Goal: Information Seeking & Learning: Compare options

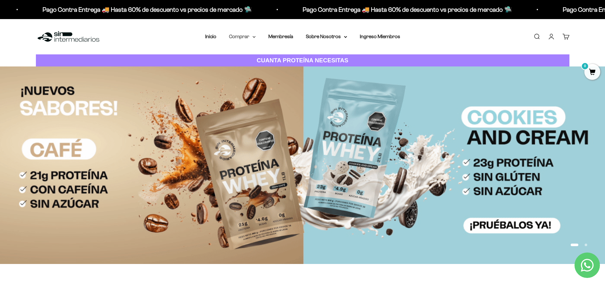
click at [240, 37] on summary "Comprar" at bounding box center [242, 36] width 27 height 8
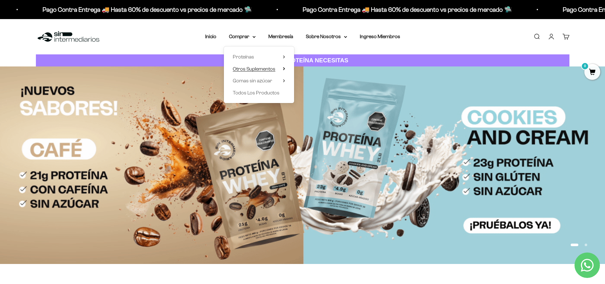
click at [243, 67] on span "Otros Suplementos" at bounding box center [254, 68] width 43 height 5
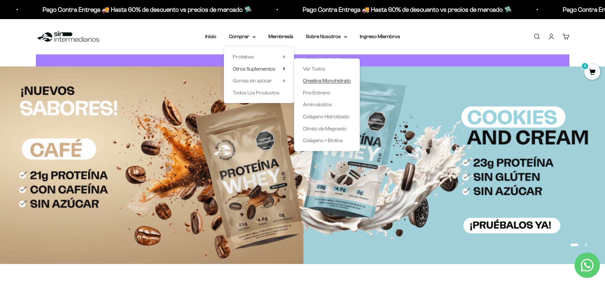
click at [325, 79] on span "Creatina Monohidrato" at bounding box center [327, 80] width 48 height 5
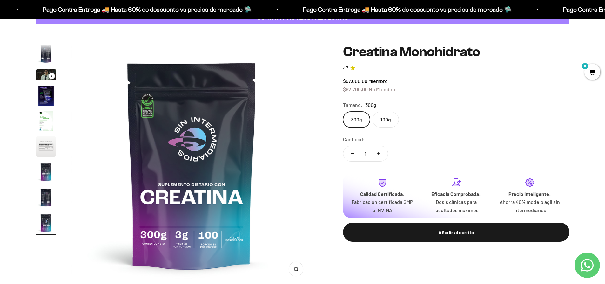
scroll to position [46, 0]
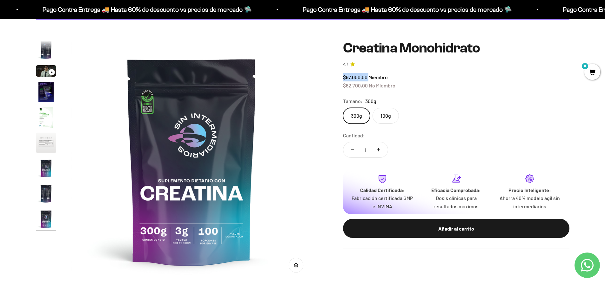
drag, startPoint x: 344, startPoint y: 77, endPoint x: 370, endPoint y: 79, distance: 25.9
click at [370, 79] on span "$57.000,00 Miembro" at bounding box center [365, 77] width 45 height 6
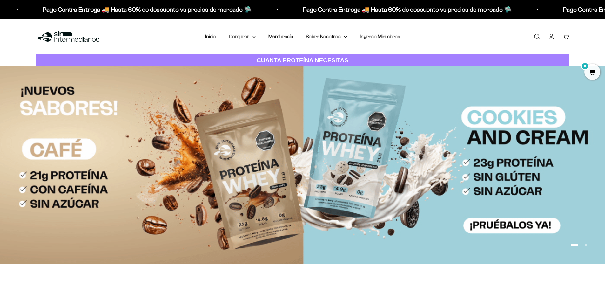
click at [244, 36] on summary "Comprar" at bounding box center [242, 36] width 27 height 8
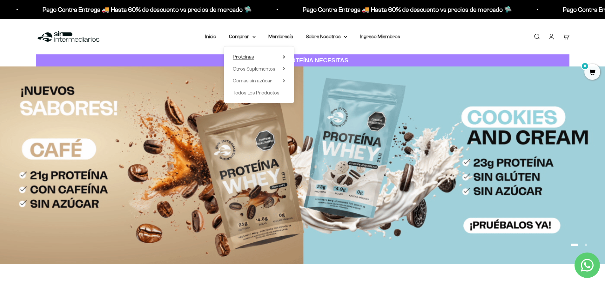
click at [254, 55] on span "Proteínas" at bounding box center [243, 57] width 21 height 8
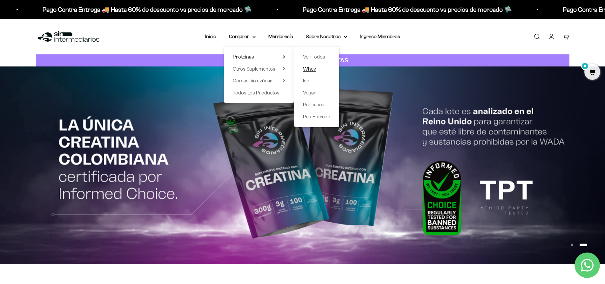
click at [312, 70] on span "Whey" at bounding box center [309, 68] width 13 height 5
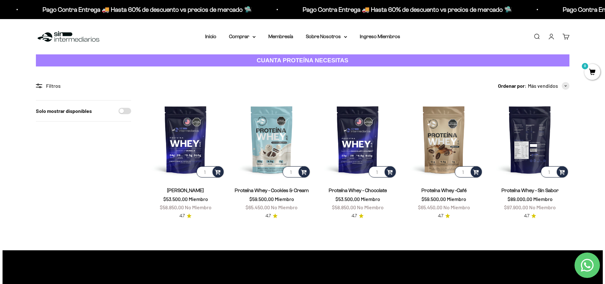
click at [536, 144] on img at bounding box center [530, 139] width 78 height 78
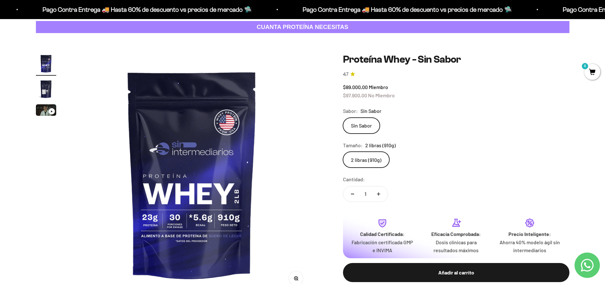
scroll to position [63, 0]
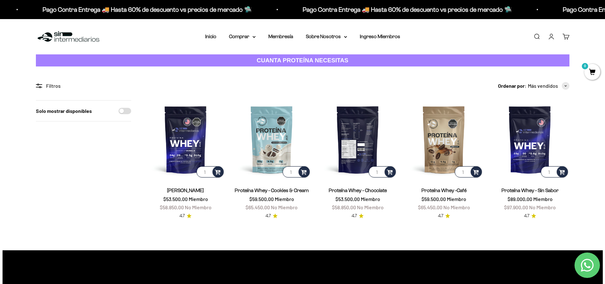
click at [350, 142] on img at bounding box center [357, 139] width 78 height 78
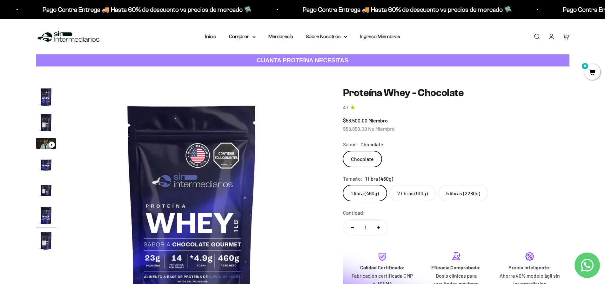
scroll to position [63, 0]
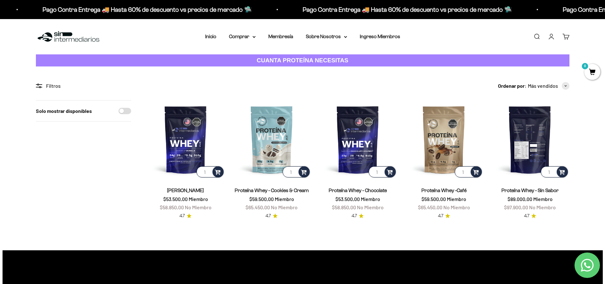
click at [527, 122] on img at bounding box center [530, 139] width 78 height 78
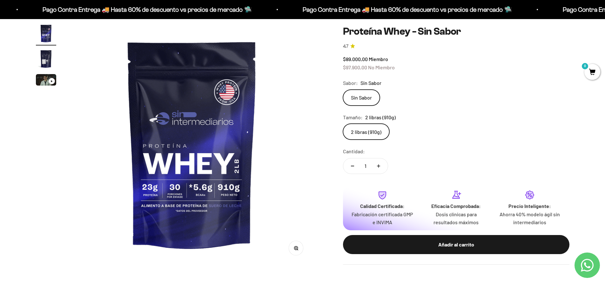
click at [43, 61] on img "Ir al artículo 2" at bounding box center [46, 59] width 20 height 20
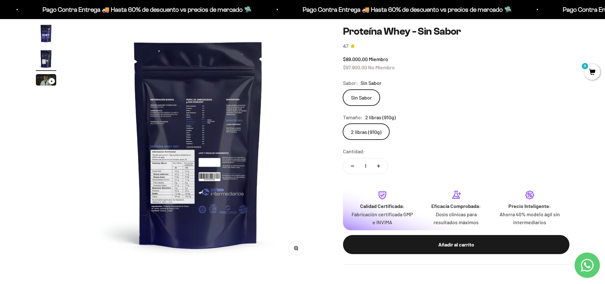
scroll to position [0, 249]
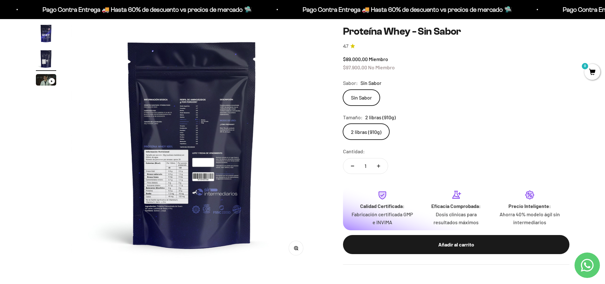
click at [183, 179] on img at bounding box center [191, 143] width 241 height 241
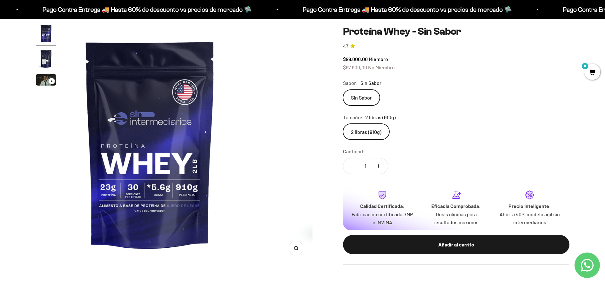
scroll to position [0, 0]
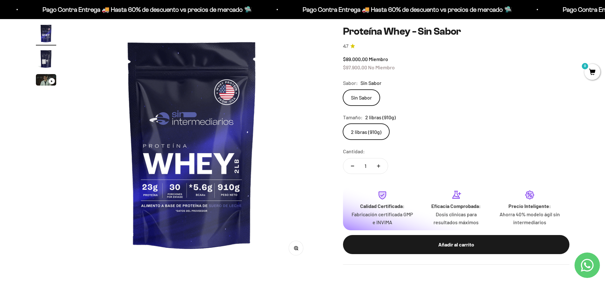
click at [50, 55] on img "Ir al artículo 2" at bounding box center [46, 59] width 20 height 20
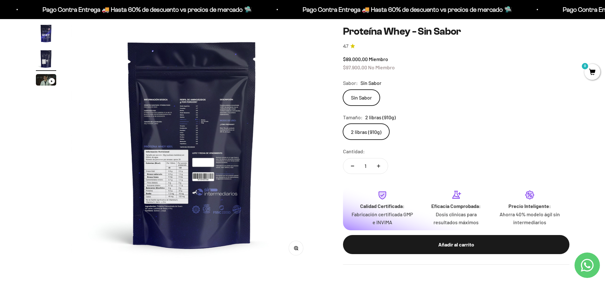
click at [188, 166] on img at bounding box center [191, 143] width 241 height 241
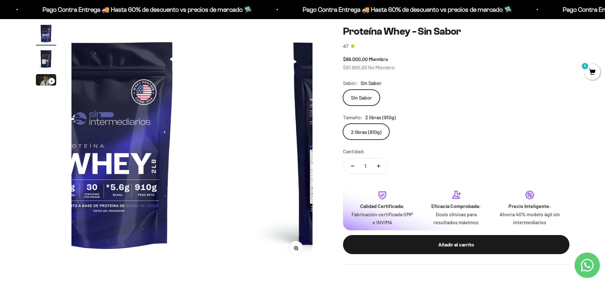
click at [188, 166] on media-carousel at bounding box center [191, 143] width 241 height 241
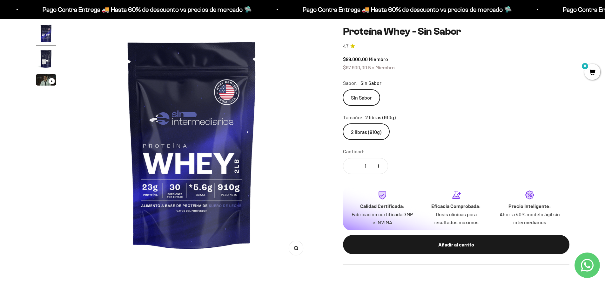
click at [50, 55] on img "Ir al artículo 2" at bounding box center [46, 59] width 20 height 20
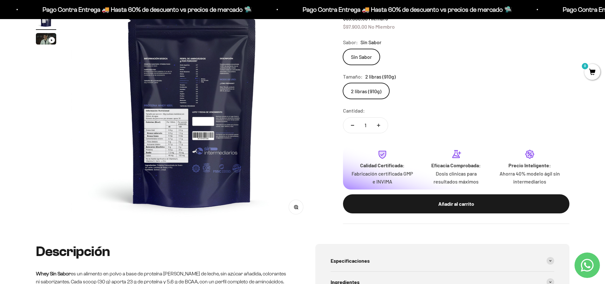
scroll to position [102, 0]
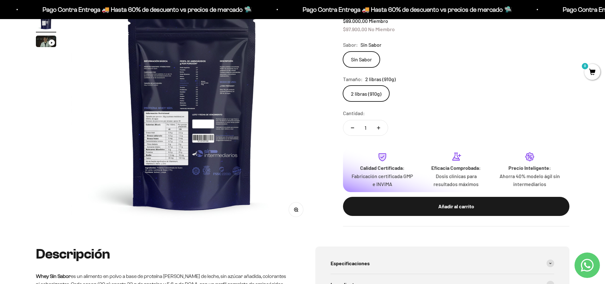
click at [302, 207] on button "Zoom" at bounding box center [296, 209] width 14 height 14
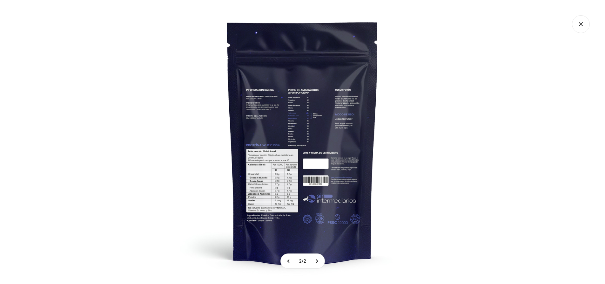
click at [281, 184] on img at bounding box center [303, 142] width 284 height 284
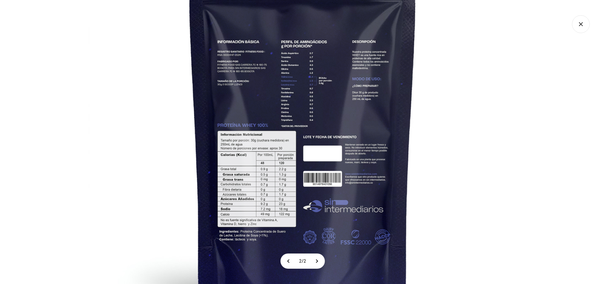
click at [579, 22] on icon "Cerrar galería" at bounding box center [581, 24] width 18 height 18
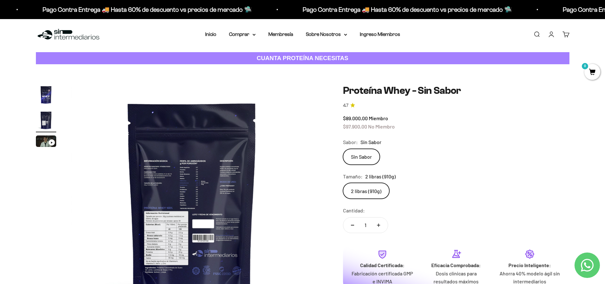
scroll to position [0, 0]
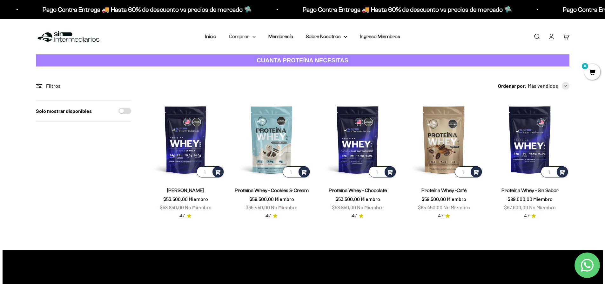
click at [244, 37] on summary "Comprar" at bounding box center [242, 36] width 27 height 8
click at [279, 57] on summary "Proteínas" at bounding box center [259, 57] width 52 height 8
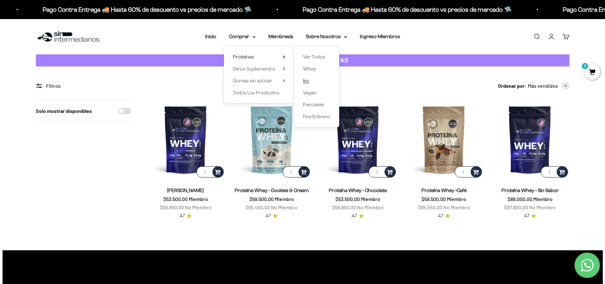
click at [306, 81] on span "Iso" at bounding box center [306, 80] width 6 height 5
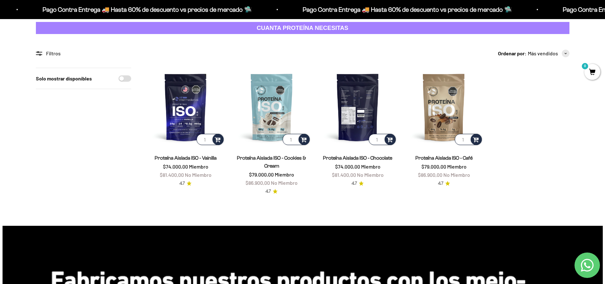
scroll to position [32, 0]
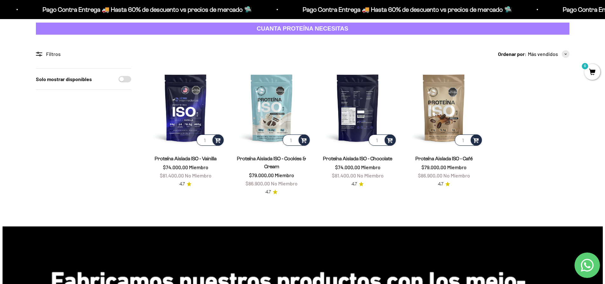
click at [361, 119] on img at bounding box center [357, 107] width 78 height 78
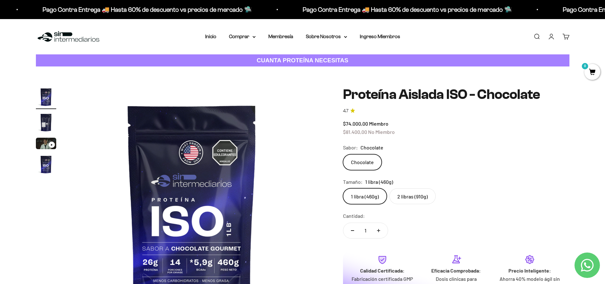
click at [405, 199] on label "2 libras (910g)" at bounding box center [412, 196] width 46 height 16
click at [343, 188] on input "2 libras (910g)" at bounding box center [343, 188] width 0 height 0
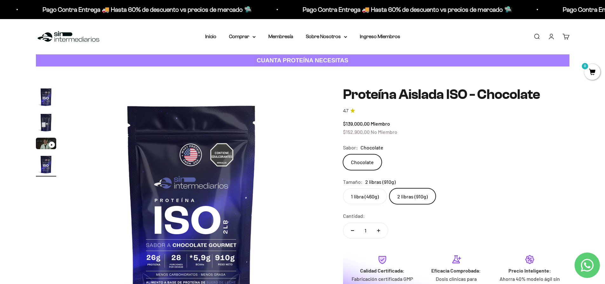
scroll to position [0, 746]
click at [48, 114] on img "Ir al artículo 2" at bounding box center [46, 122] width 20 height 20
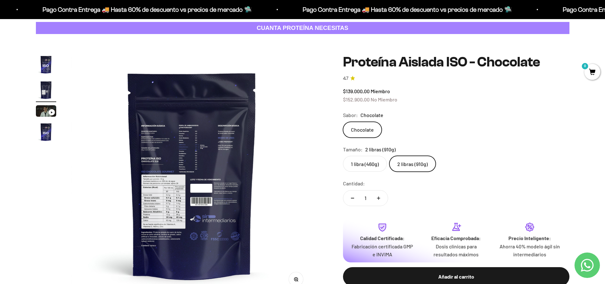
scroll to position [63, 0]
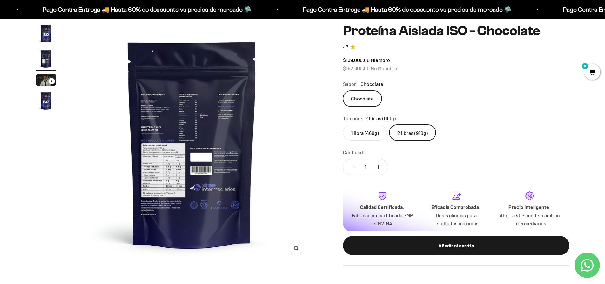
click at [296, 246] on circle "button" at bounding box center [295, 247] width 3 height 3
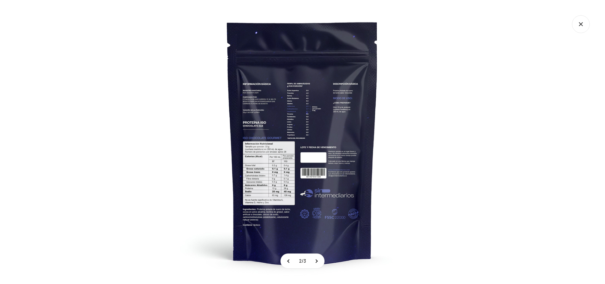
click at [281, 164] on img at bounding box center [303, 142] width 284 height 284
